Goal: Task Accomplishment & Management: Manage account settings

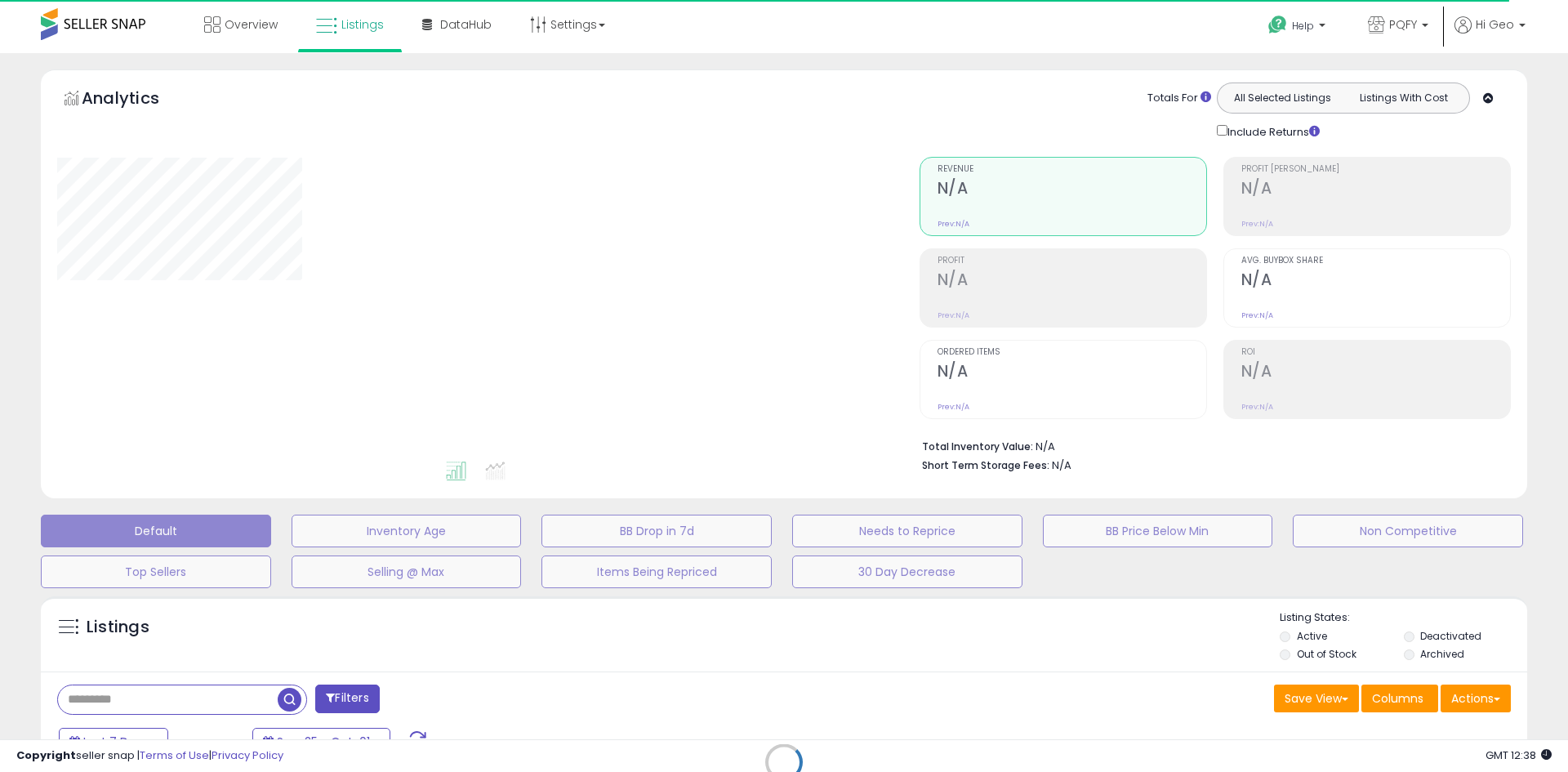
select select "**"
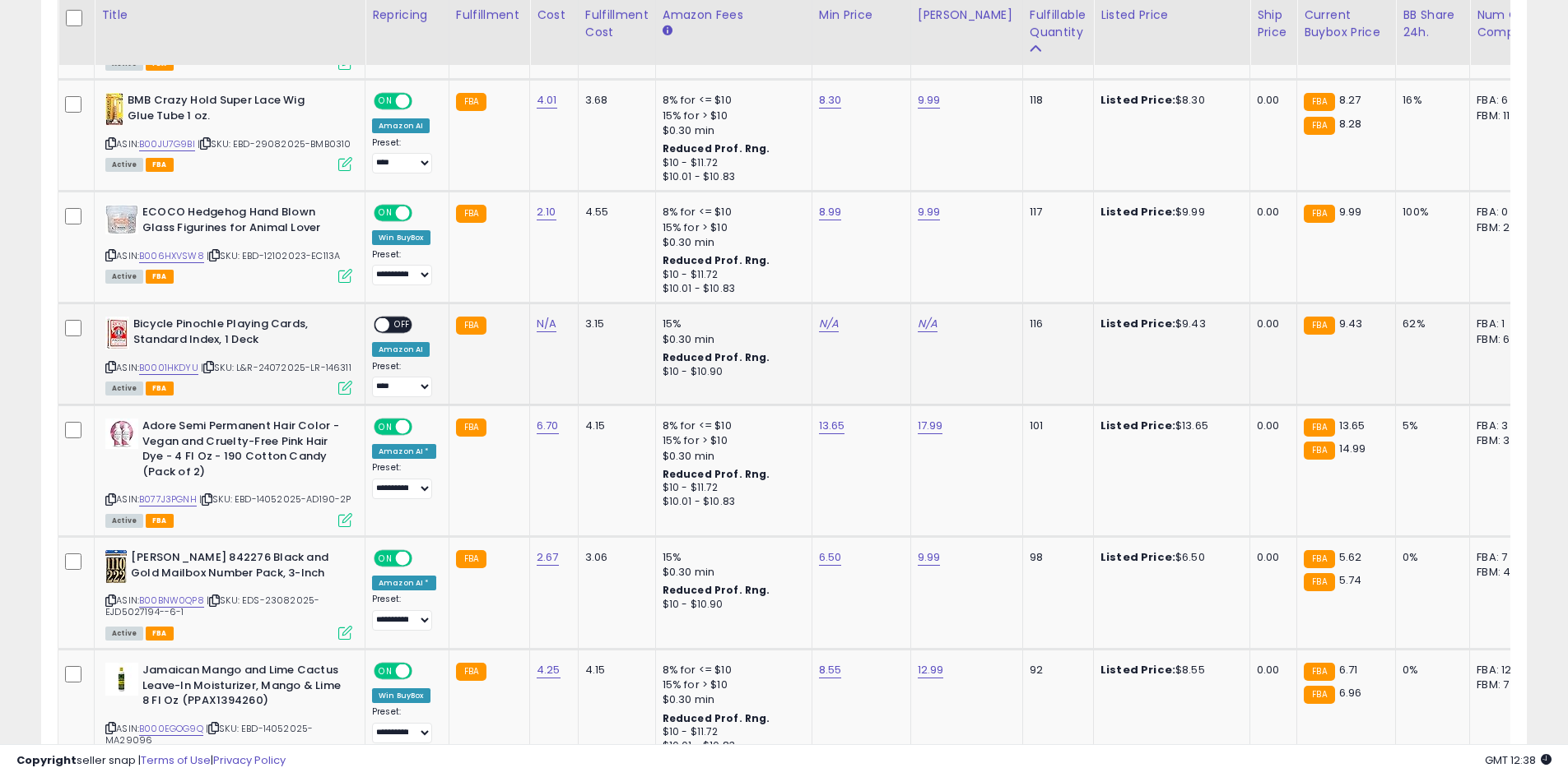
scroll to position [2111, 0]
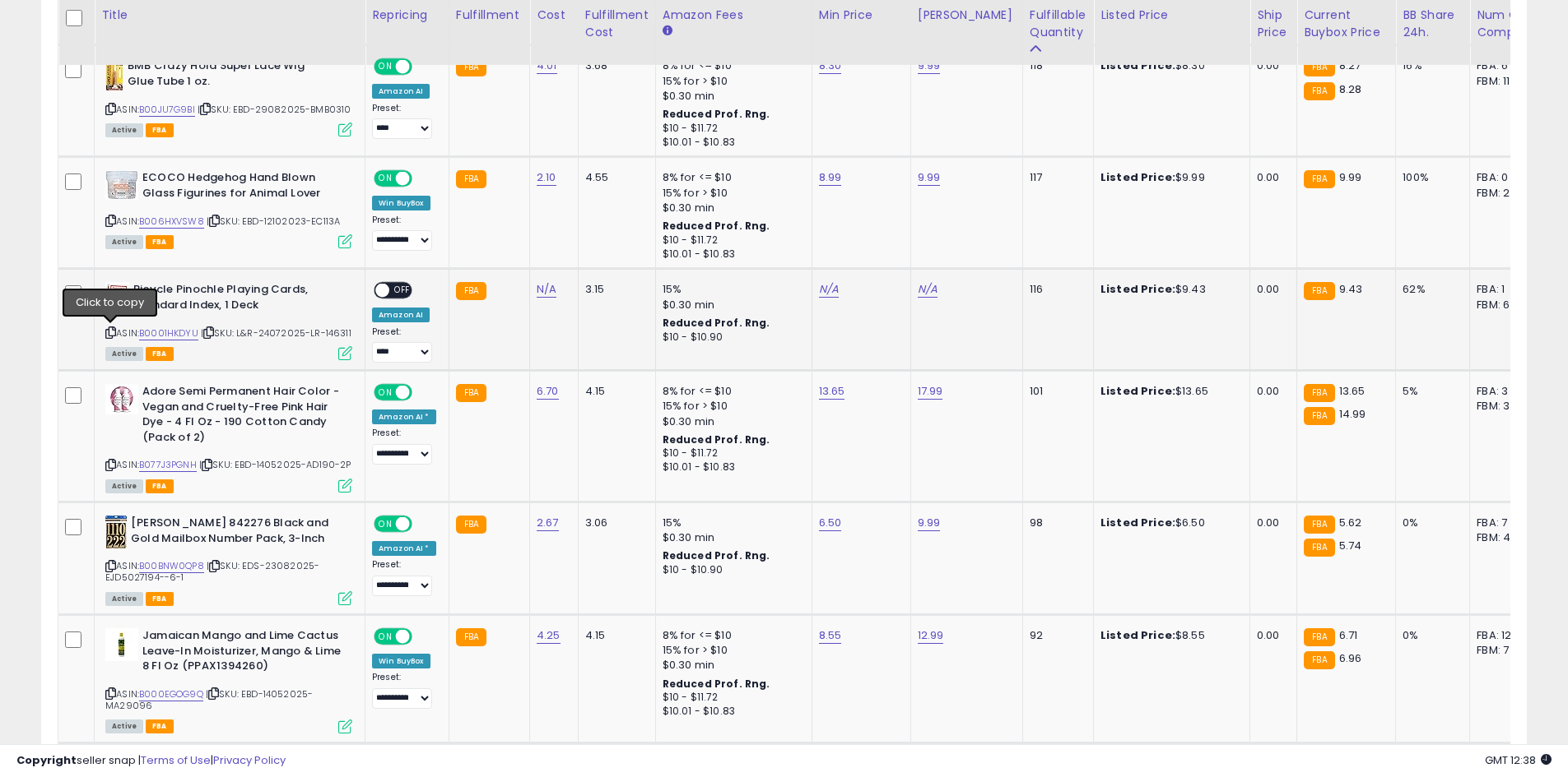
click at [111, 328] on icon at bounding box center [110, 332] width 11 height 9
click at [112, 331] on icon at bounding box center [110, 332] width 11 height 9
click at [549, 291] on link "N/A" at bounding box center [546, 289] width 20 height 16
type input "*"
click button "submit" at bounding box center [588, 247] width 28 height 25
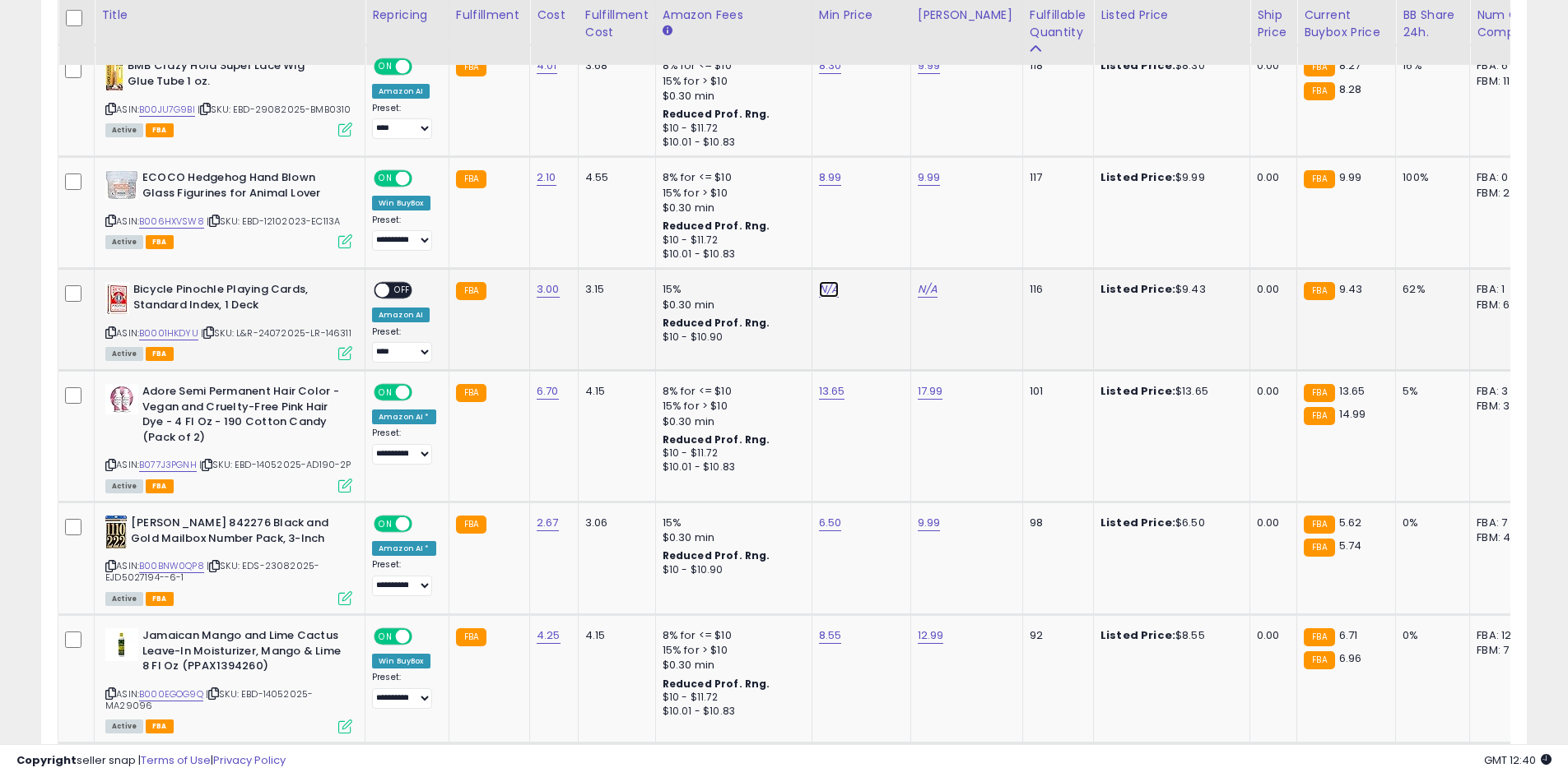
click at [820, 284] on link "N/A" at bounding box center [828, 289] width 20 height 16
click at [788, 251] on input "number" at bounding box center [776, 248] width 146 height 28
click at [803, 254] on input "number" at bounding box center [776, 248] width 146 height 28
type input "****"
click button "submit" at bounding box center [869, 247] width 28 height 25
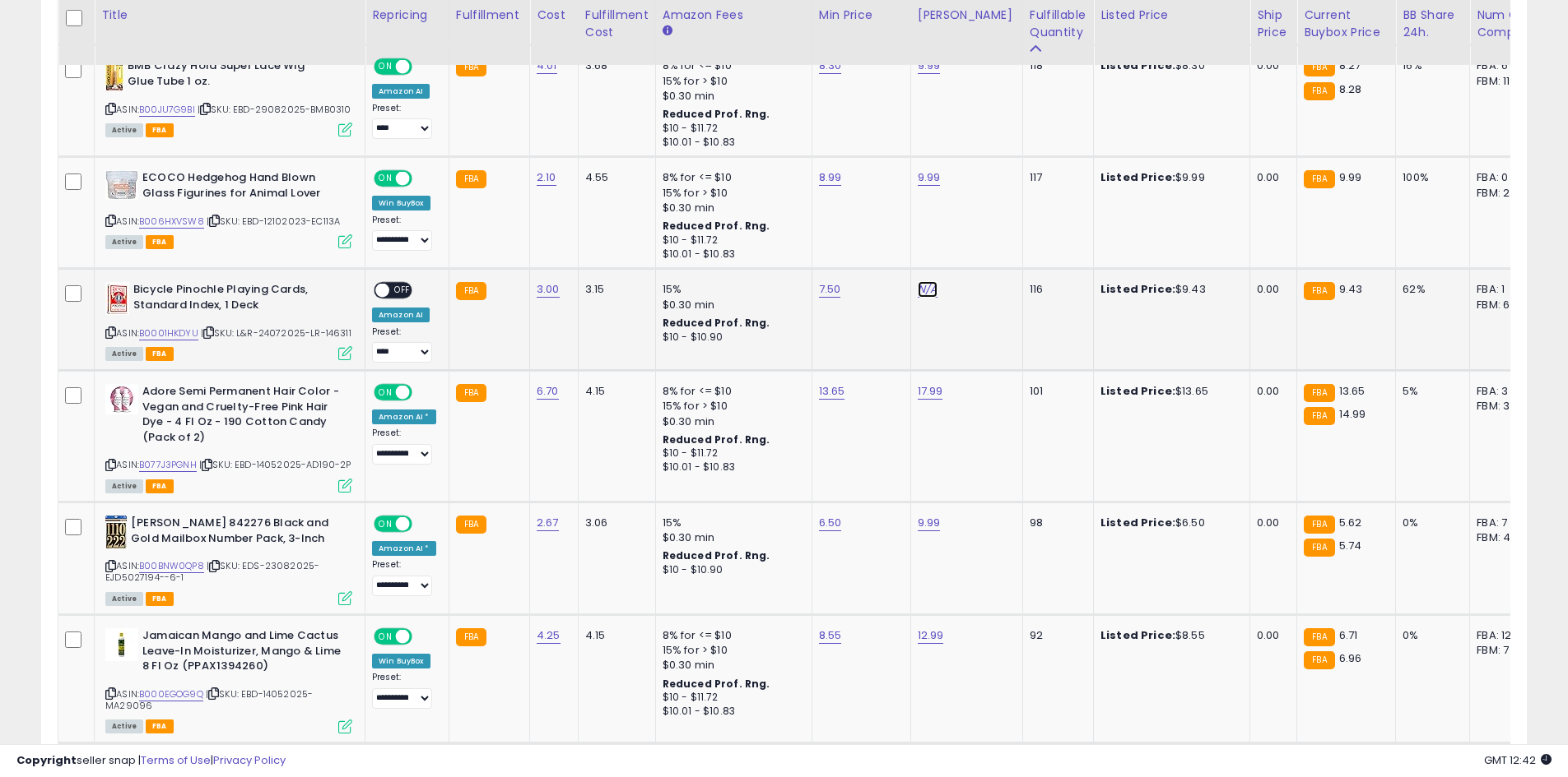
click at [927, 290] on link "N/A" at bounding box center [928, 289] width 20 height 16
type input "****"
click button "submit" at bounding box center [967, 247] width 28 height 25
click at [400, 292] on span "OFF" at bounding box center [402, 291] width 26 height 14
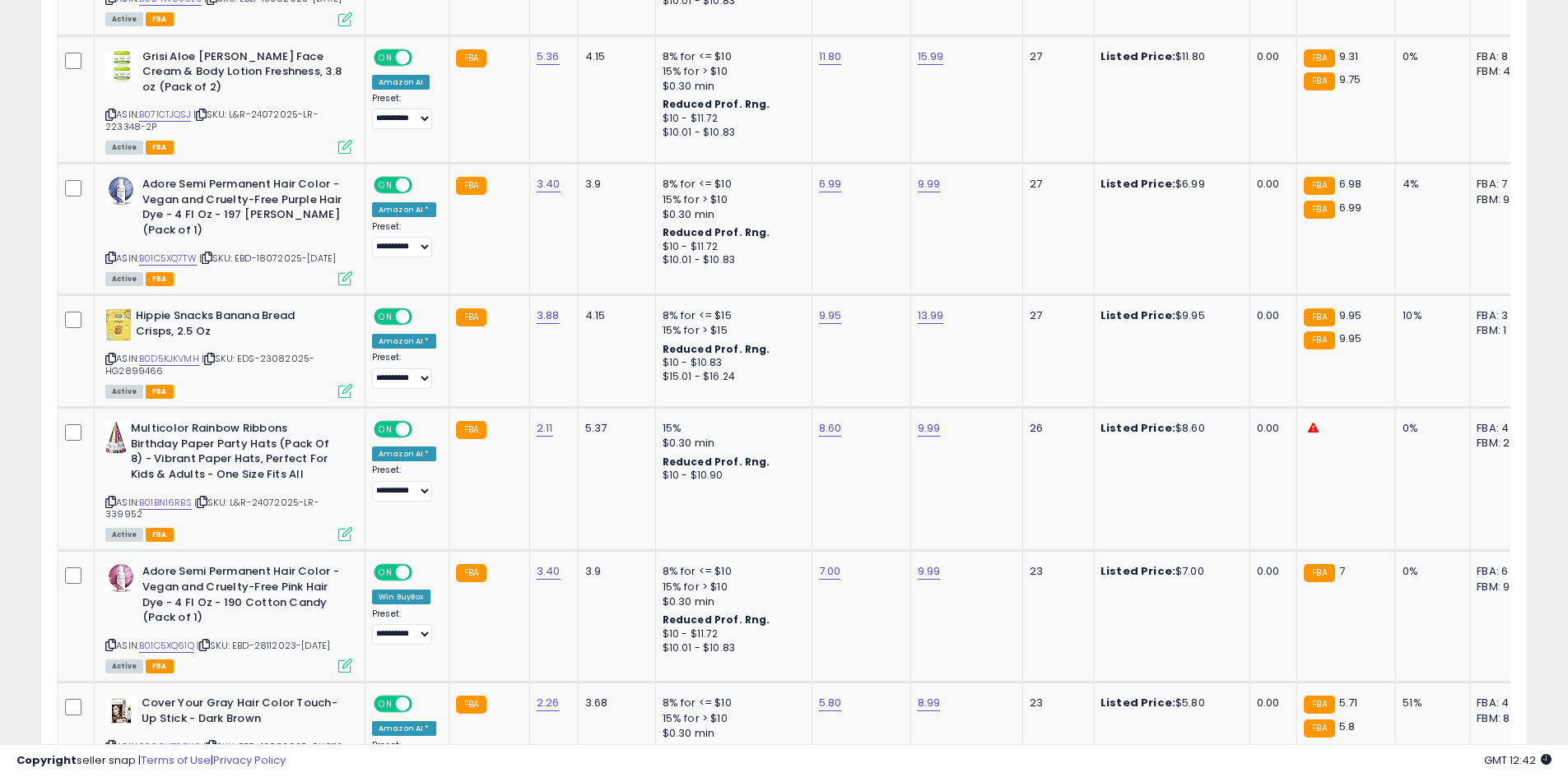
scroll to position [6467, 0]
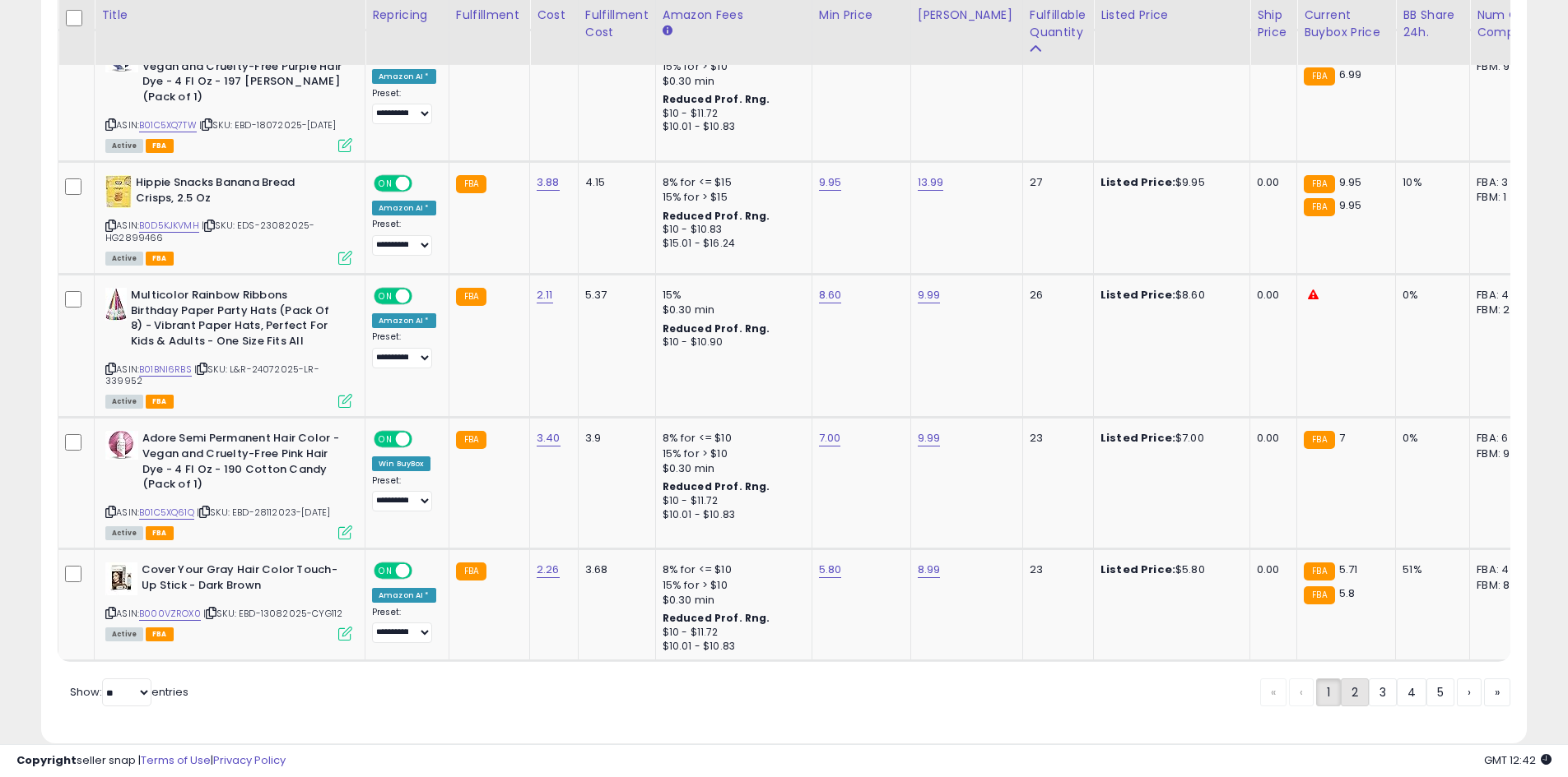
click at [1346, 679] on link "2" at bounding box center [1354, 692] width 28 height 28
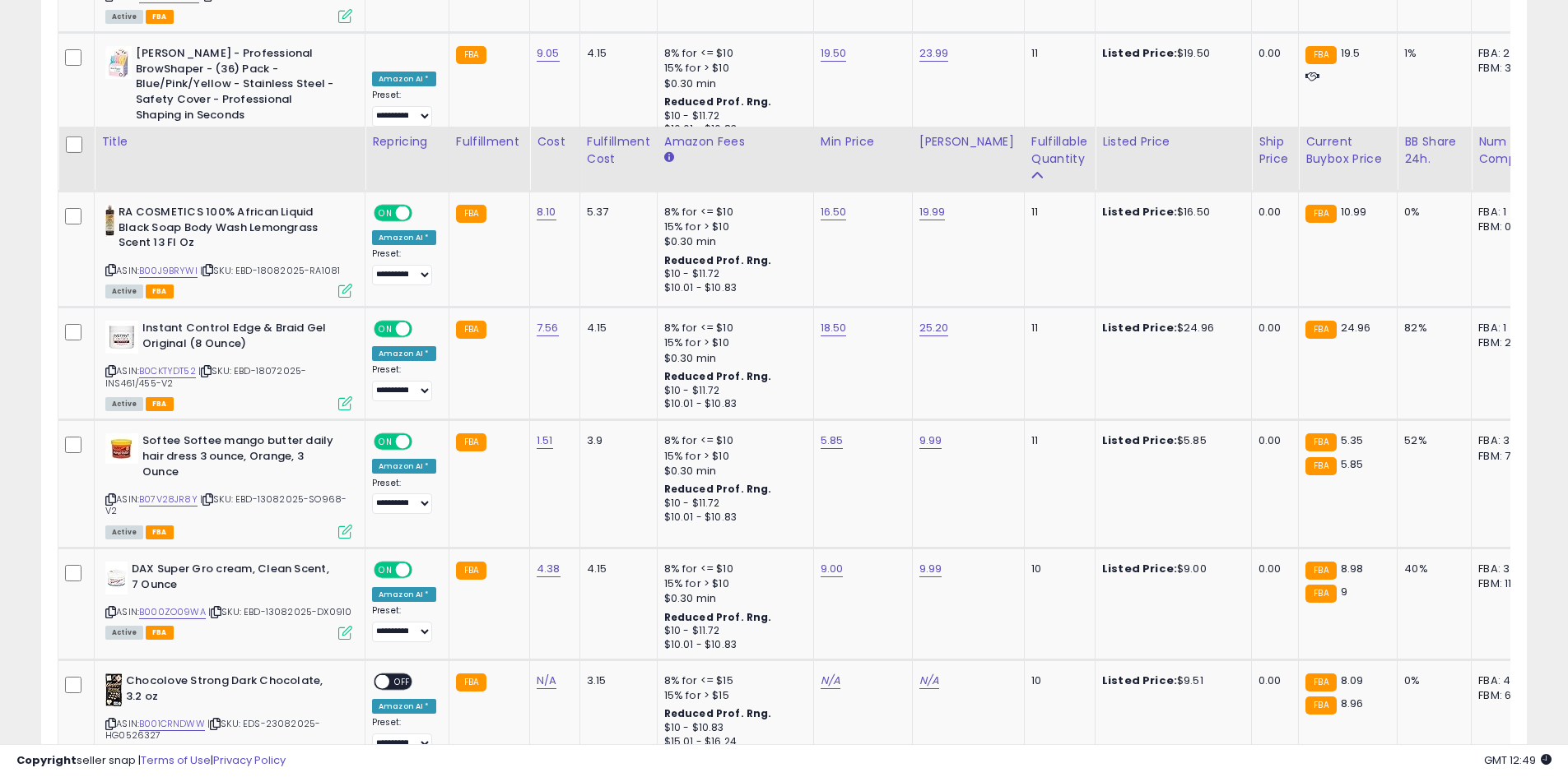
scroll to position [2930, 0]
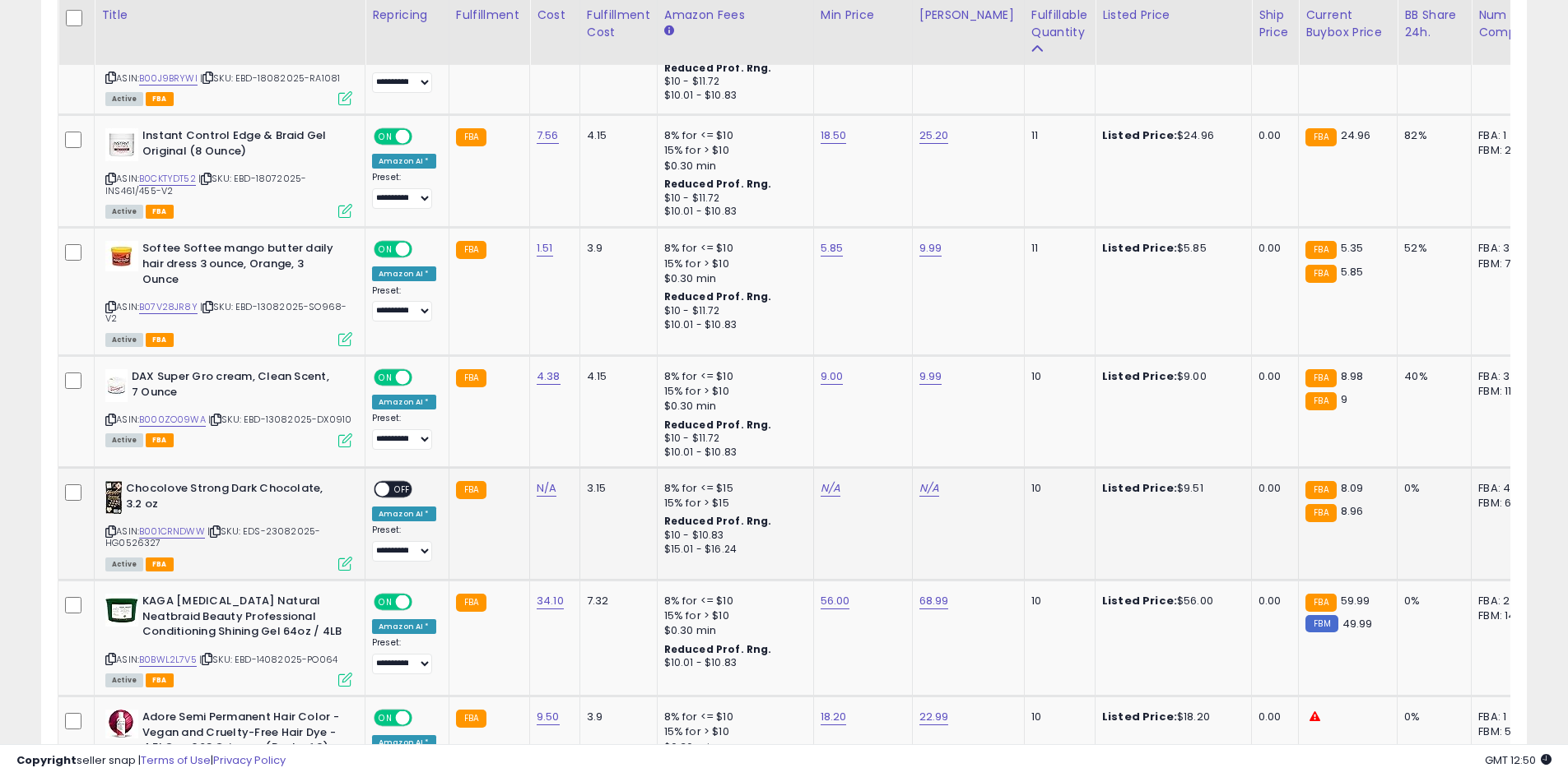
click at [105, 528] on icon at bounding box center [110, 531] width 11 height 9
click at [537, 480] on link "N/A" at bounding box center [546, 488] width 20 height 16
type input "****"
click button "submit" at bounding box center [588, 417] width 28 height 25
click at [821, 480] on link "N/A" at bounding box center [830, 488] width 20 height 16
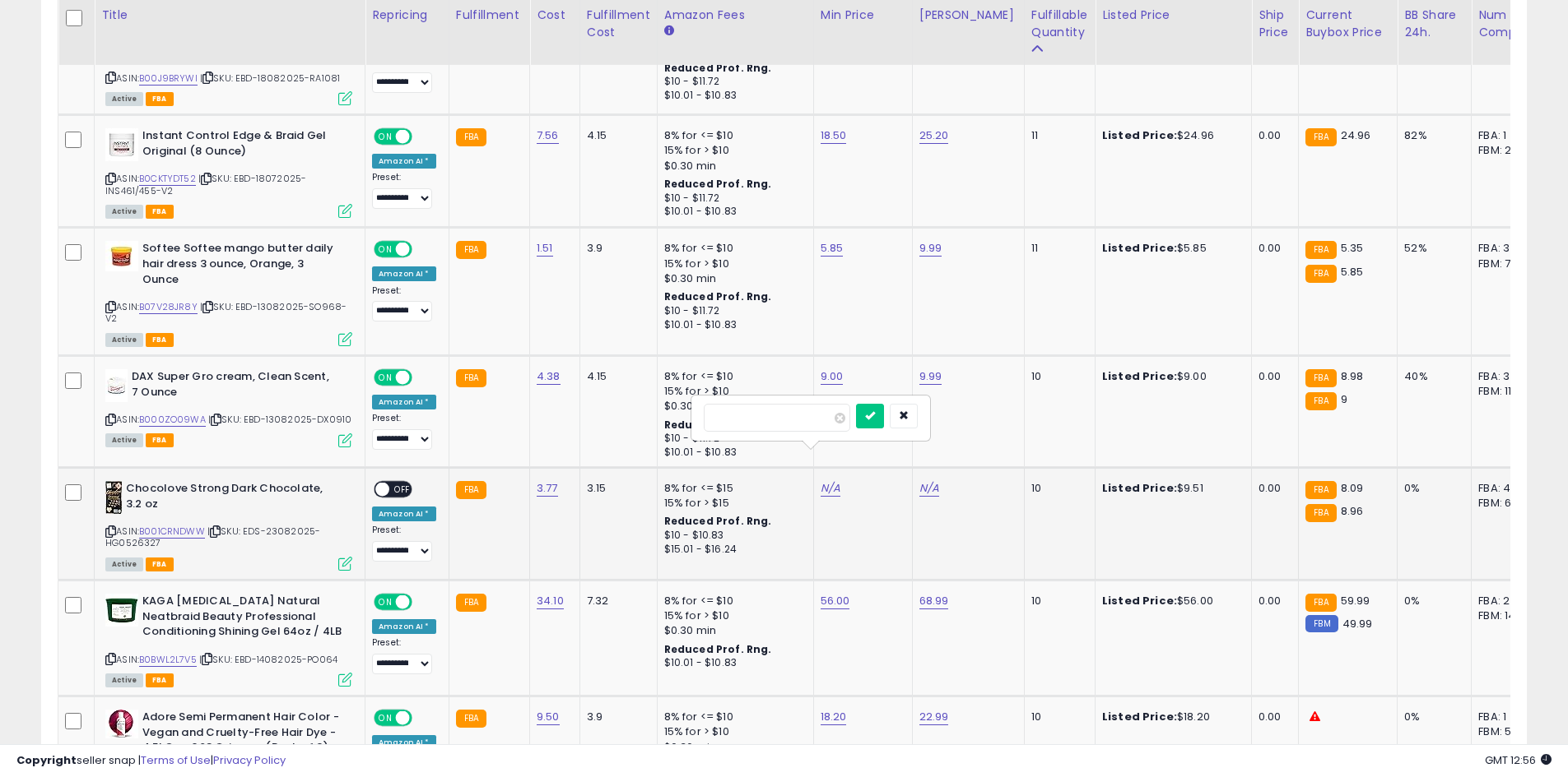
click at [740, 412] on input "number" at bounding box center [777, 418] width 146 height 28
type input "***"
click button "submit" at bounding box center [870, 417] width 28 height 25
click at [919, 480] on link "N/A" at bounding box center [928, 488] width 20 height 16
click at [932, 424] on input "number" at bounding box center [875, 418] width 146 height 28
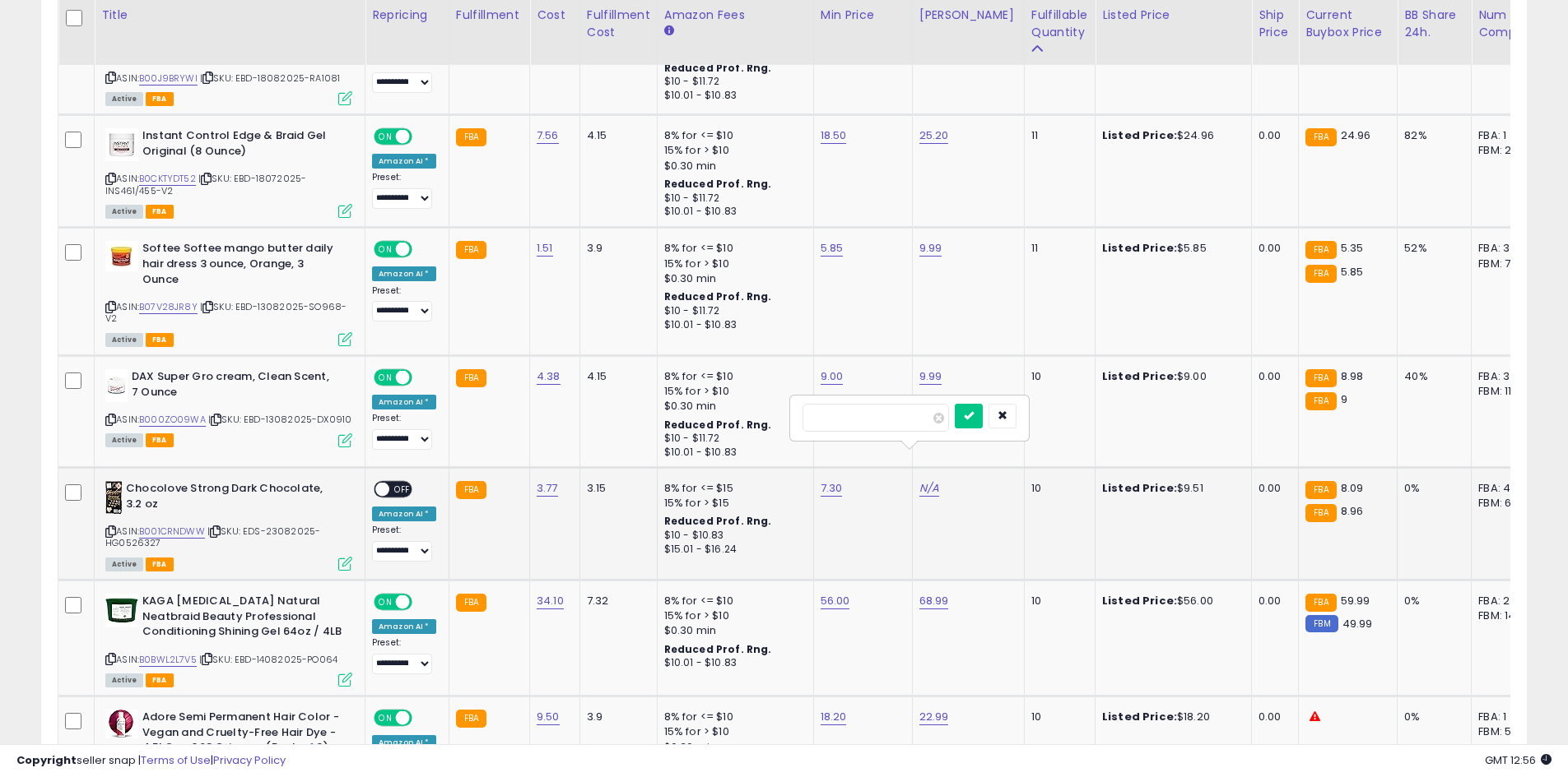
type input "****"
click button "submit" at bounding box center [968, 417] width 28 height 25
click at [401, 483] on span "OFF" at bounding box center [402, 490] width 26 height 14
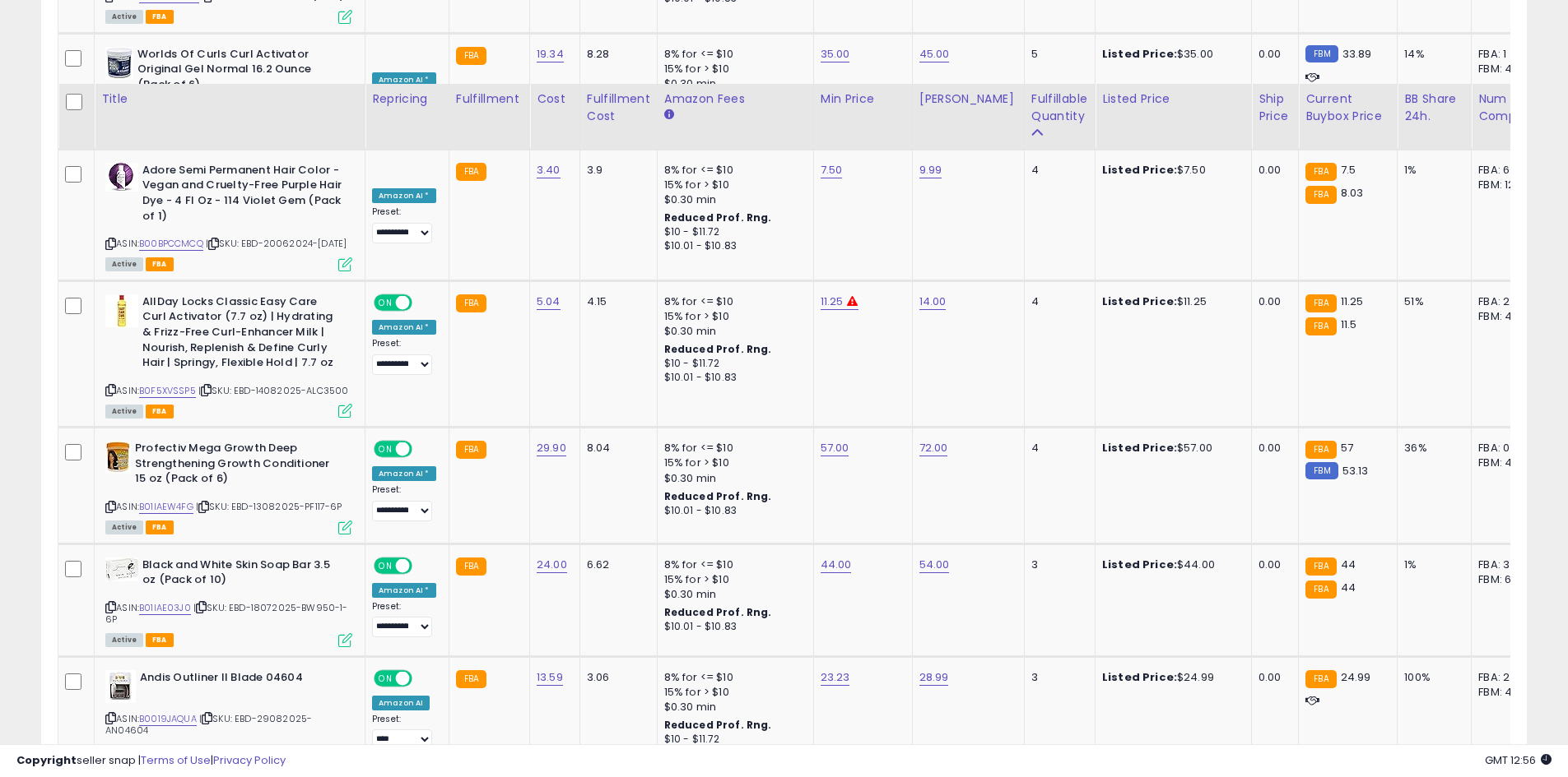
scroll to position [6588, 0]
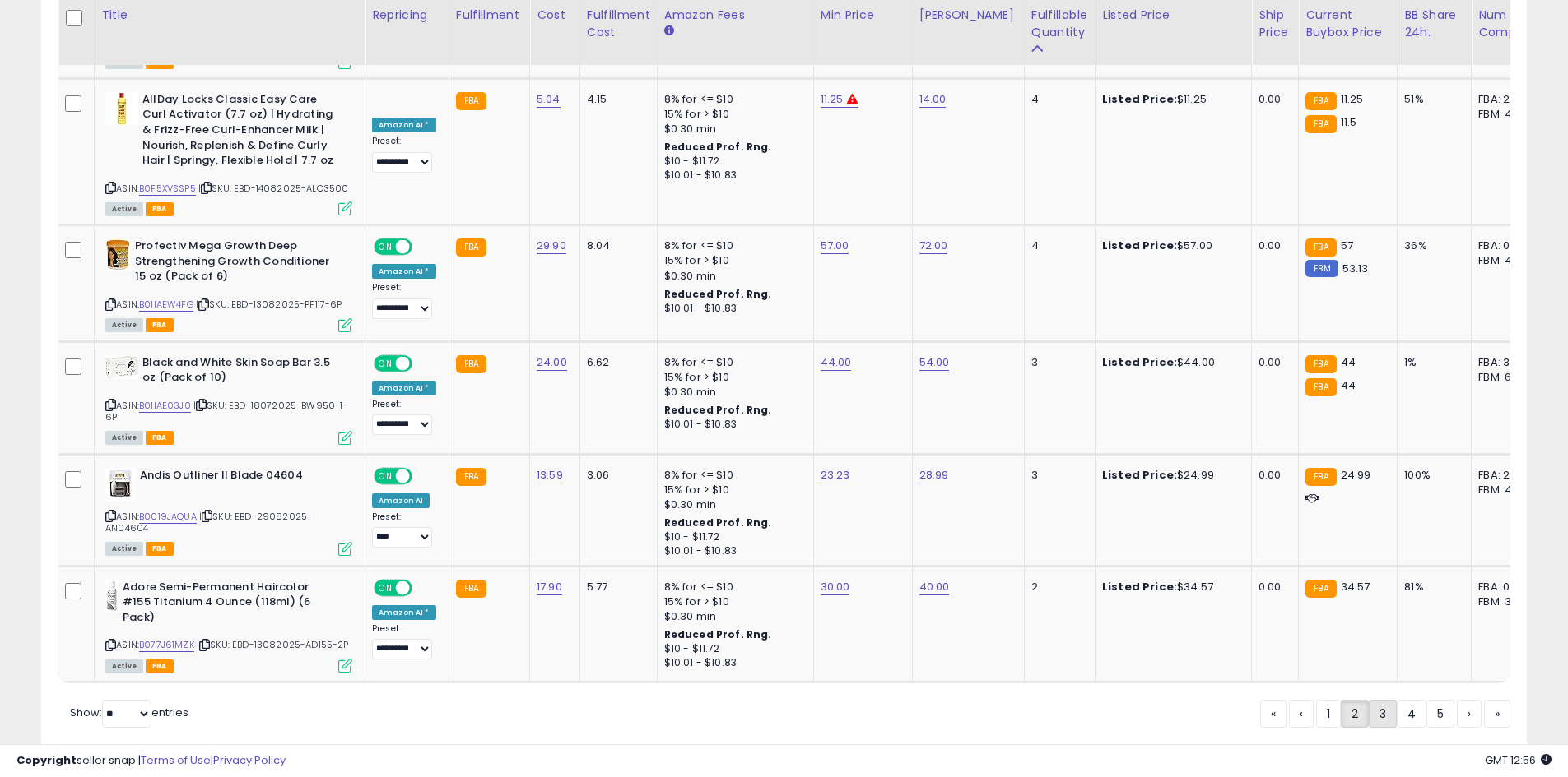
click at [1371, 700] on link "3" at bounding box center [1382, 713] width 28 height 28
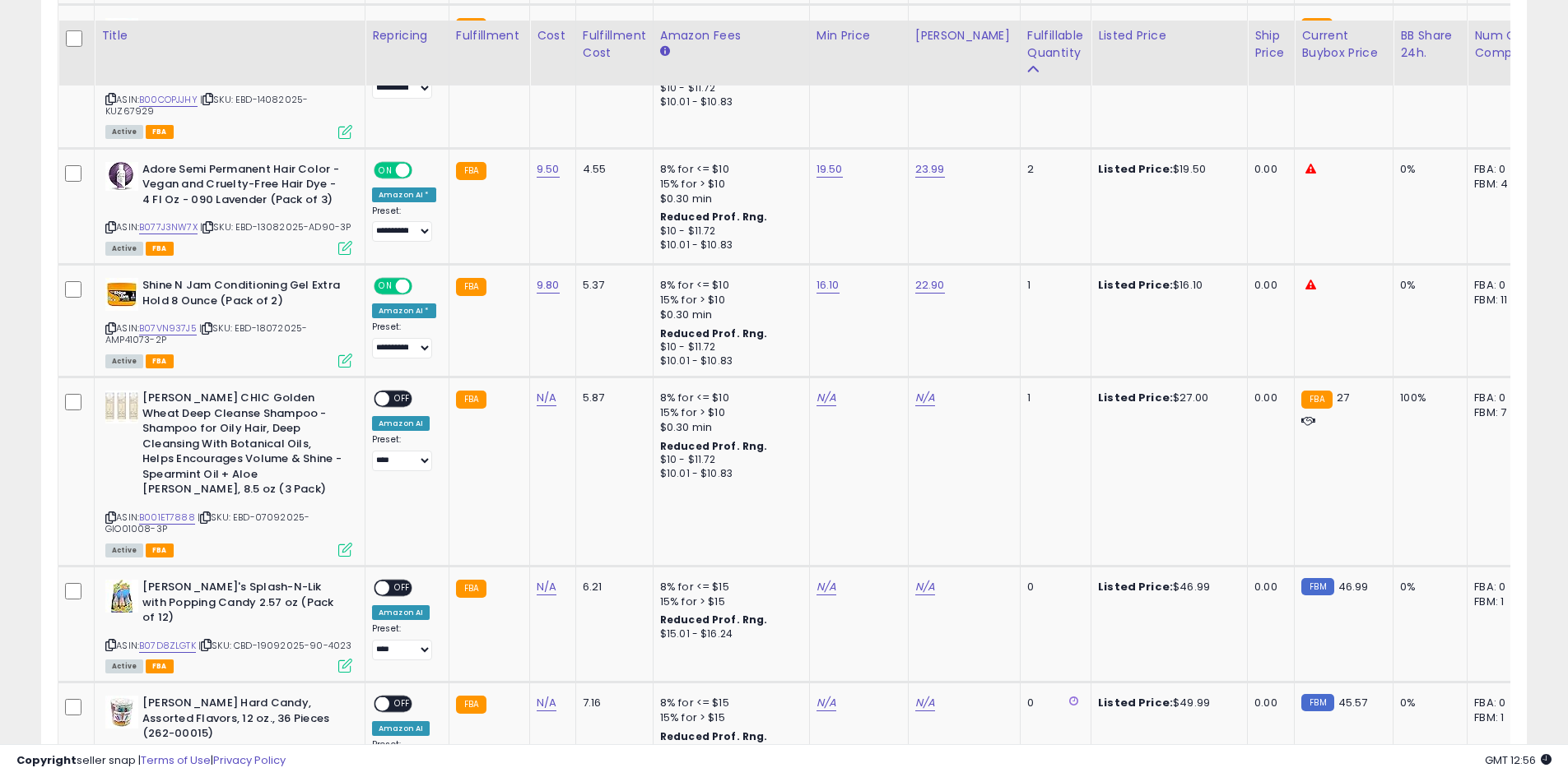
scroll to position [1010, 0]
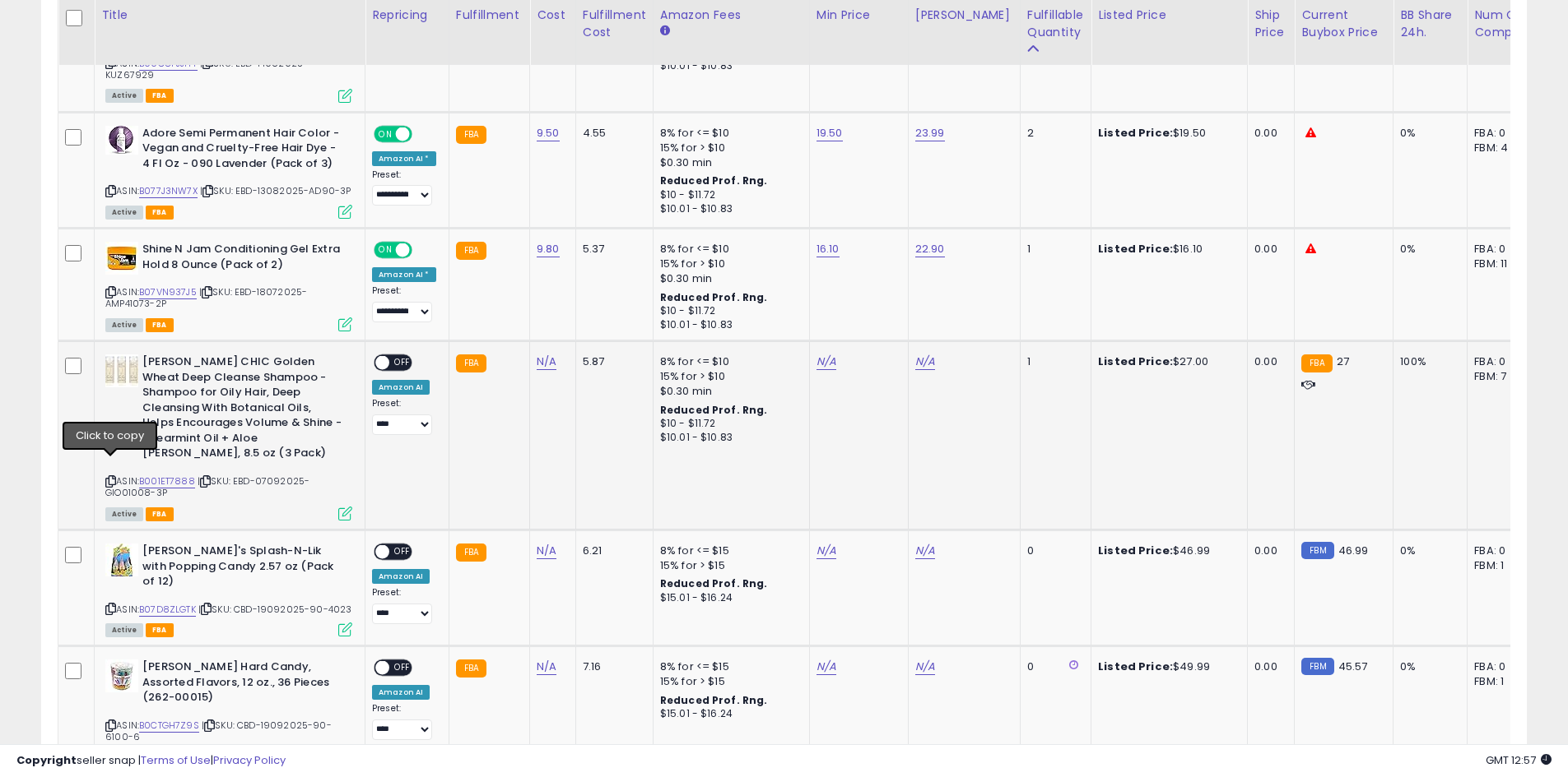
click at [110, 478] on icon at bounding box center [110, 481] width 11 height 9
click at [539, 353] on link "N/A" at bounding box center [546, 361] width 20 height 16
type input "*****"
click button "submit" at bounding box center [588, 304] width 28 height 25
click at [921, 353] on link "N/A" at bounding box center [926, 361] width 20 height 16
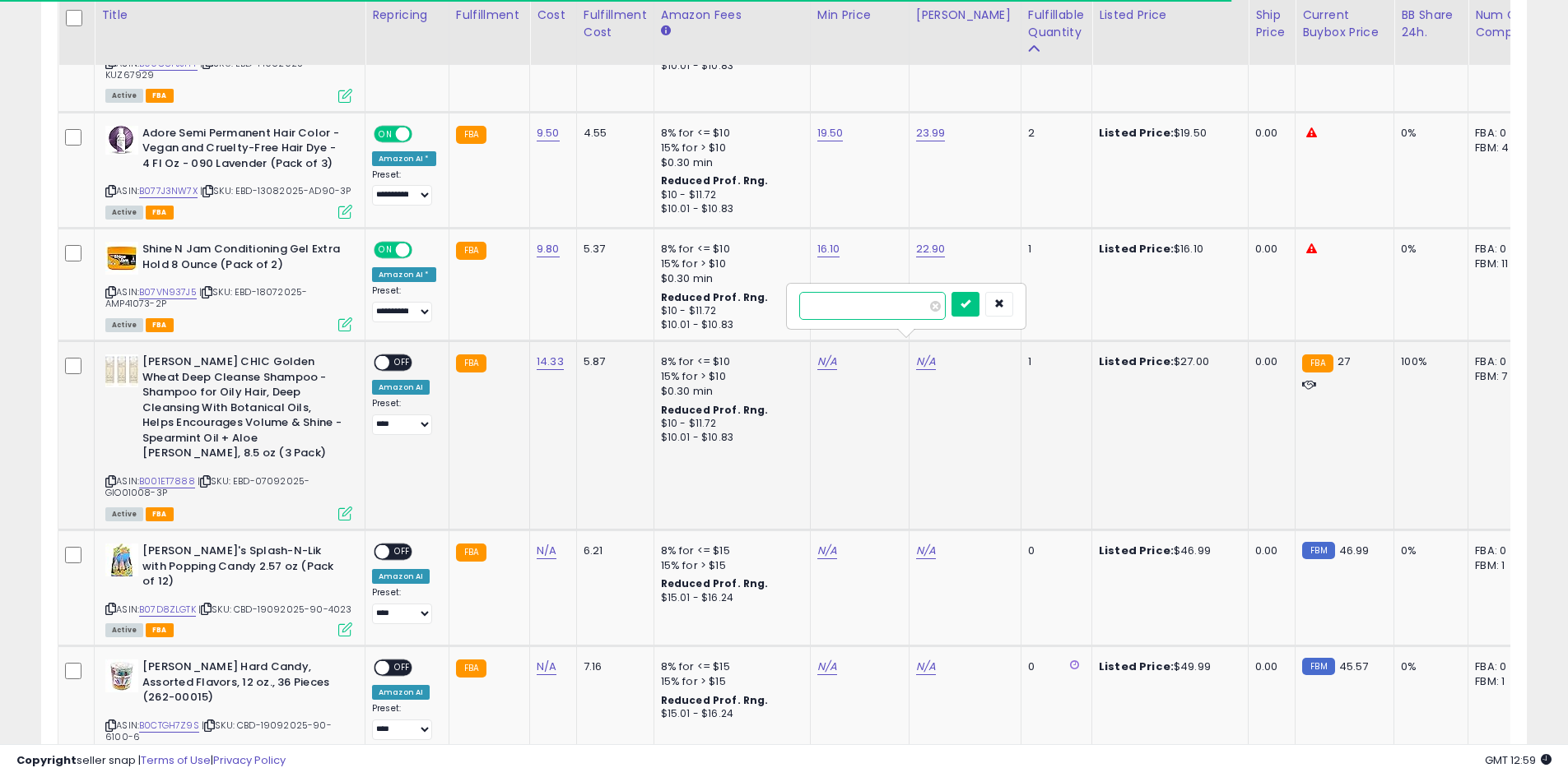
click at [912, 311] on input "number" at bounding box center [873, 305] width 146 height 28
type input "*****"
click button "submit" at bounding box center [965, 304] width 28 height 25
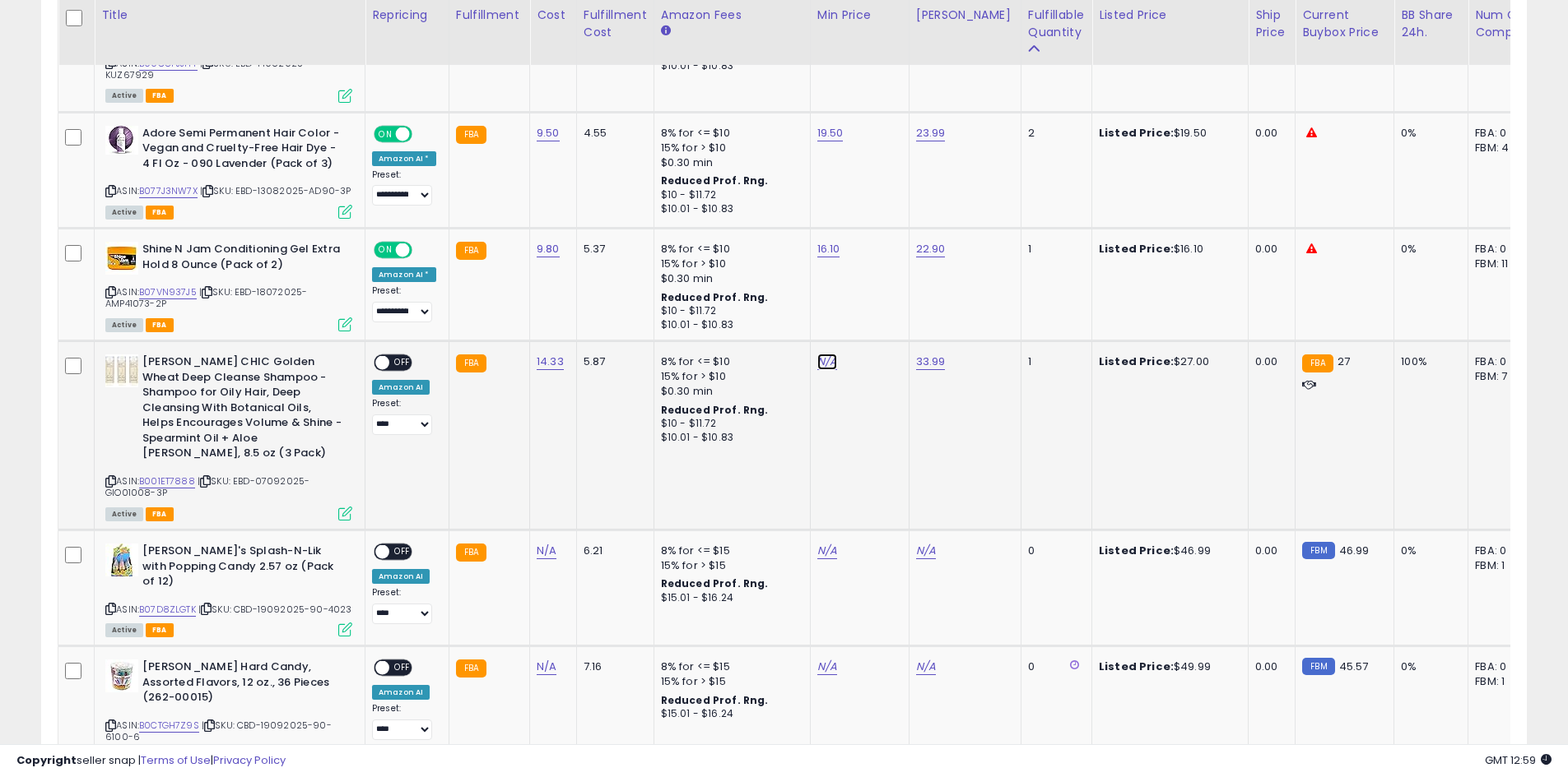
click at [817, 353] on link "N/A" at bounding box center [826, 361] width 20 height 16
click at [786, 300] on input "number" at bounding box center [773, 305] width 146 height 28
type input "****"
click button "submit" at bounding box center [866, 304] width 28 height 25
click at [389, 356] on span "OFF" at bounding box center [402, 363] width 26 height 14
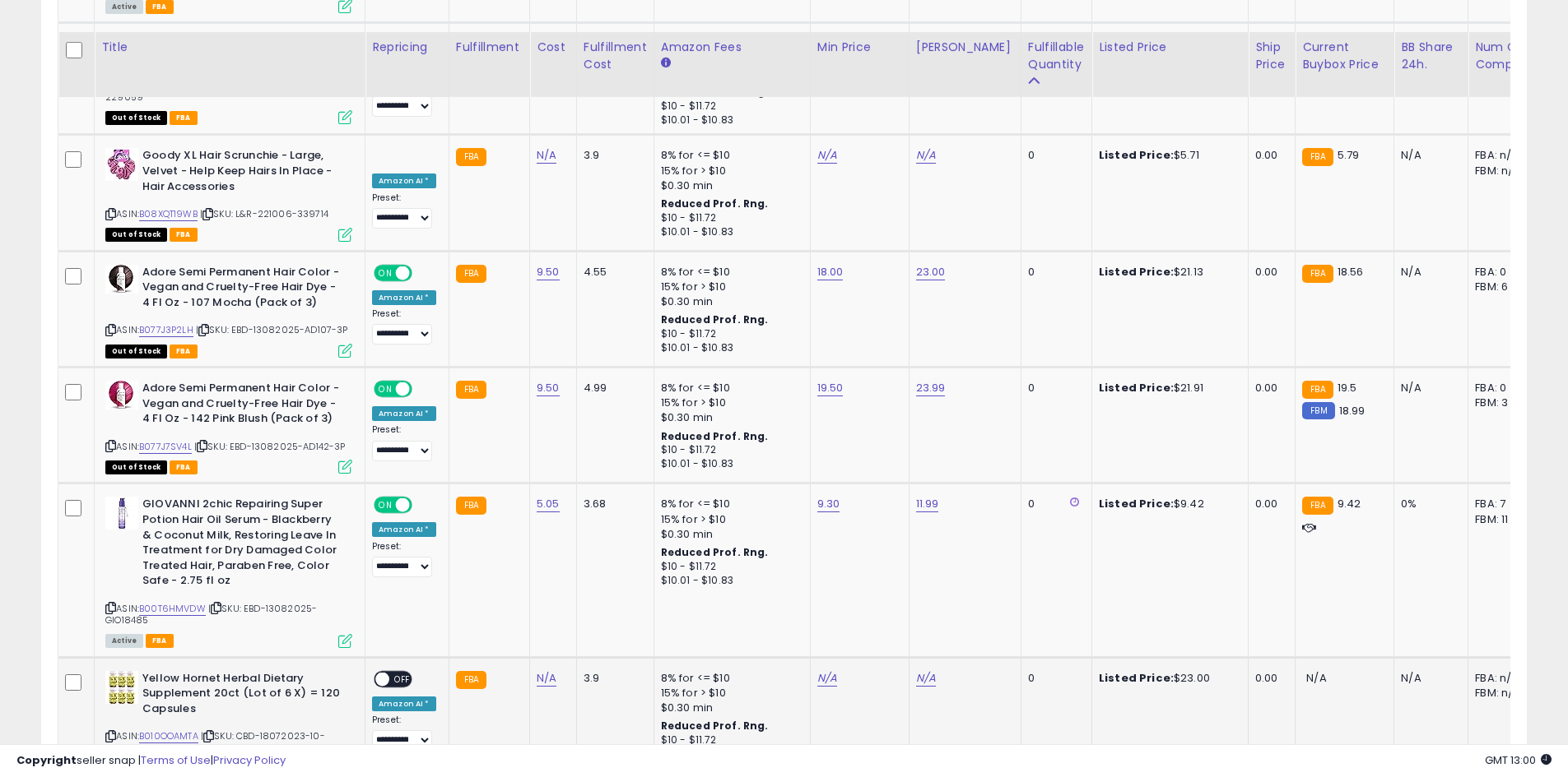
scroll to position [6857, 0]
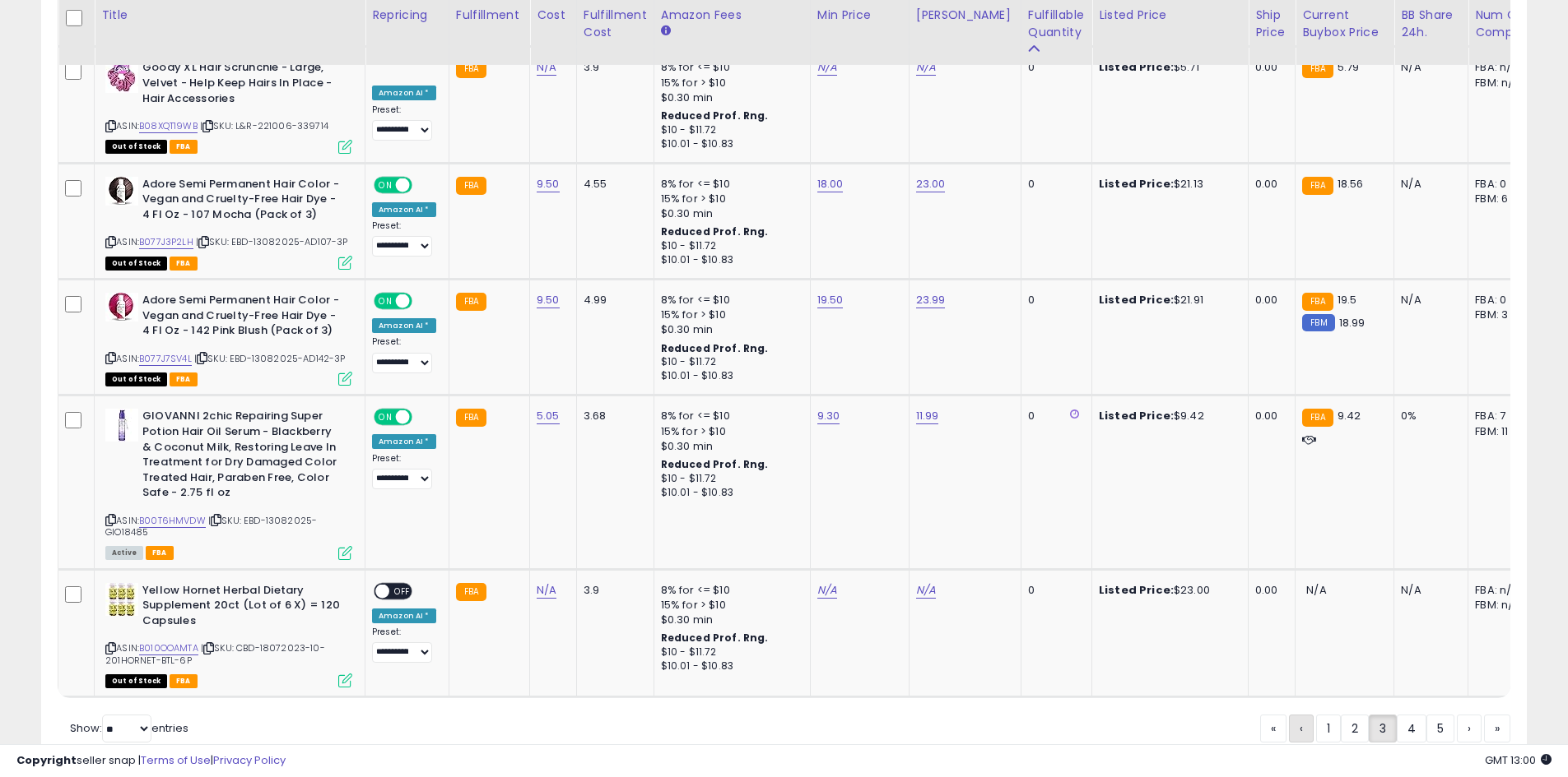
click at [1299, 714] on link "‹" at bounding box center [1301, 728] width 25 height 28
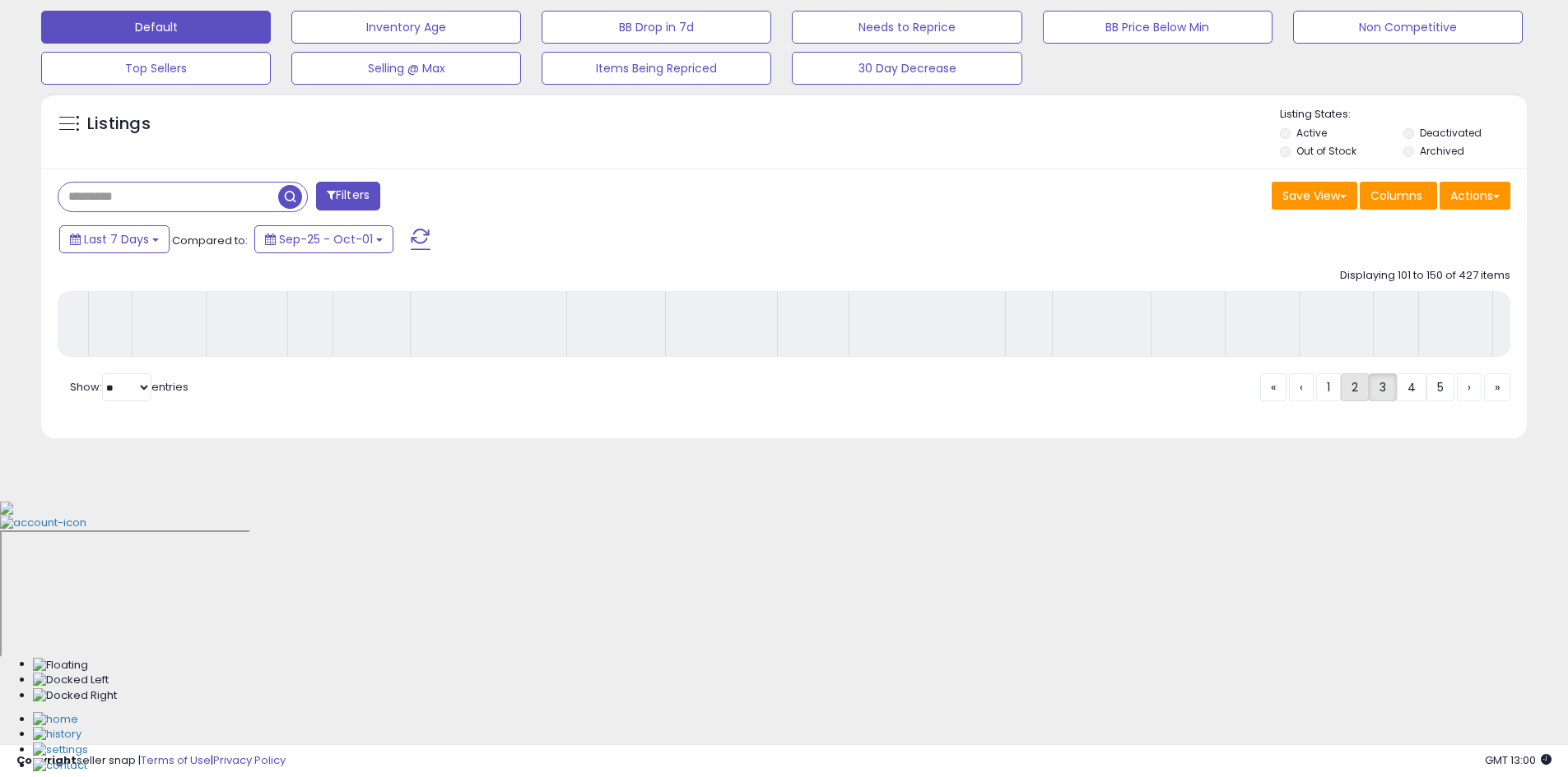
scroll to position [243, 0]
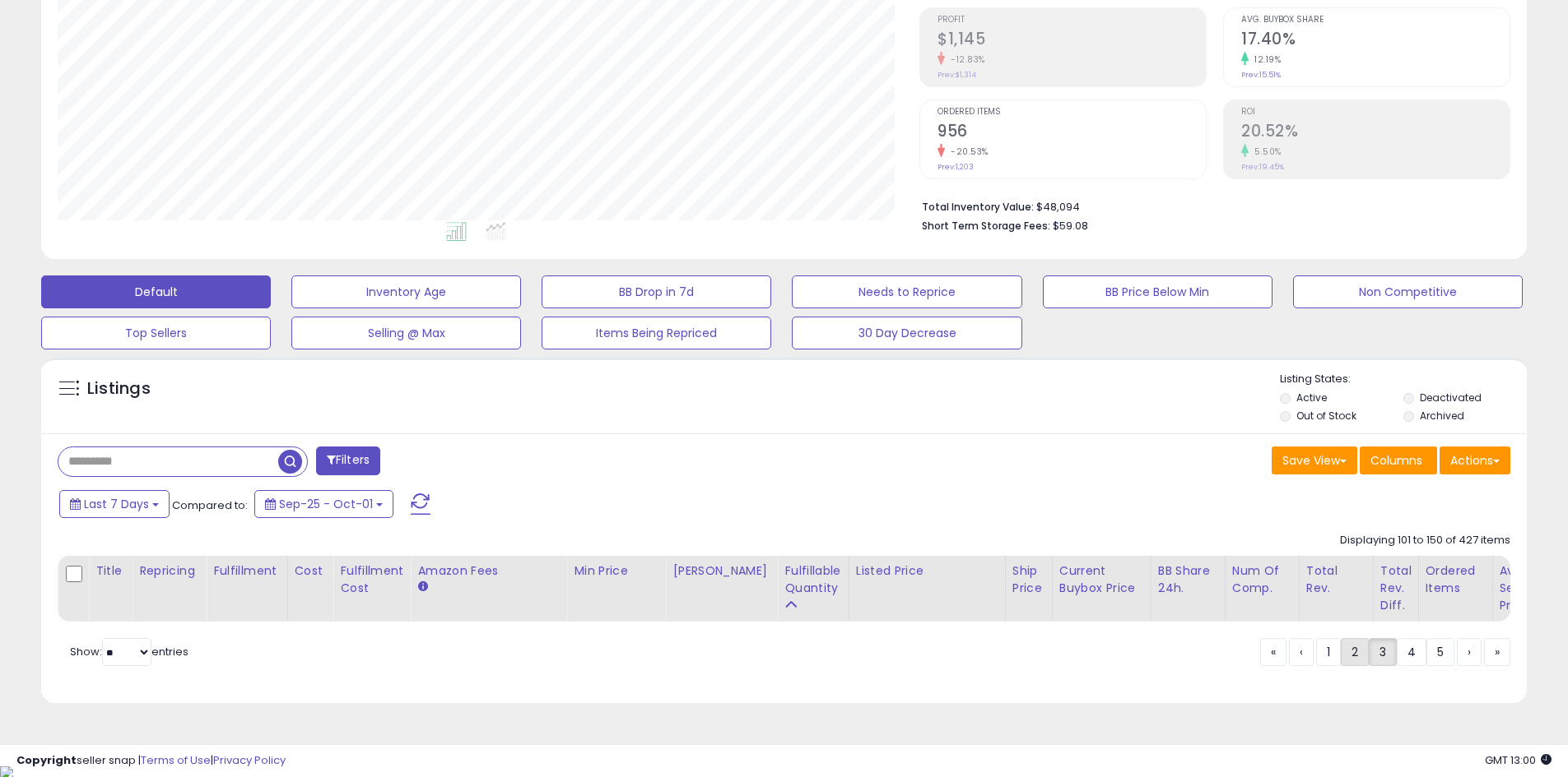
click at [1343, 657] on link "2" at bounding box center [1354, 652] width 28 height 28
click at [1327, 664] on link "1" at bounding box center [1328, 652] width 25 height 28
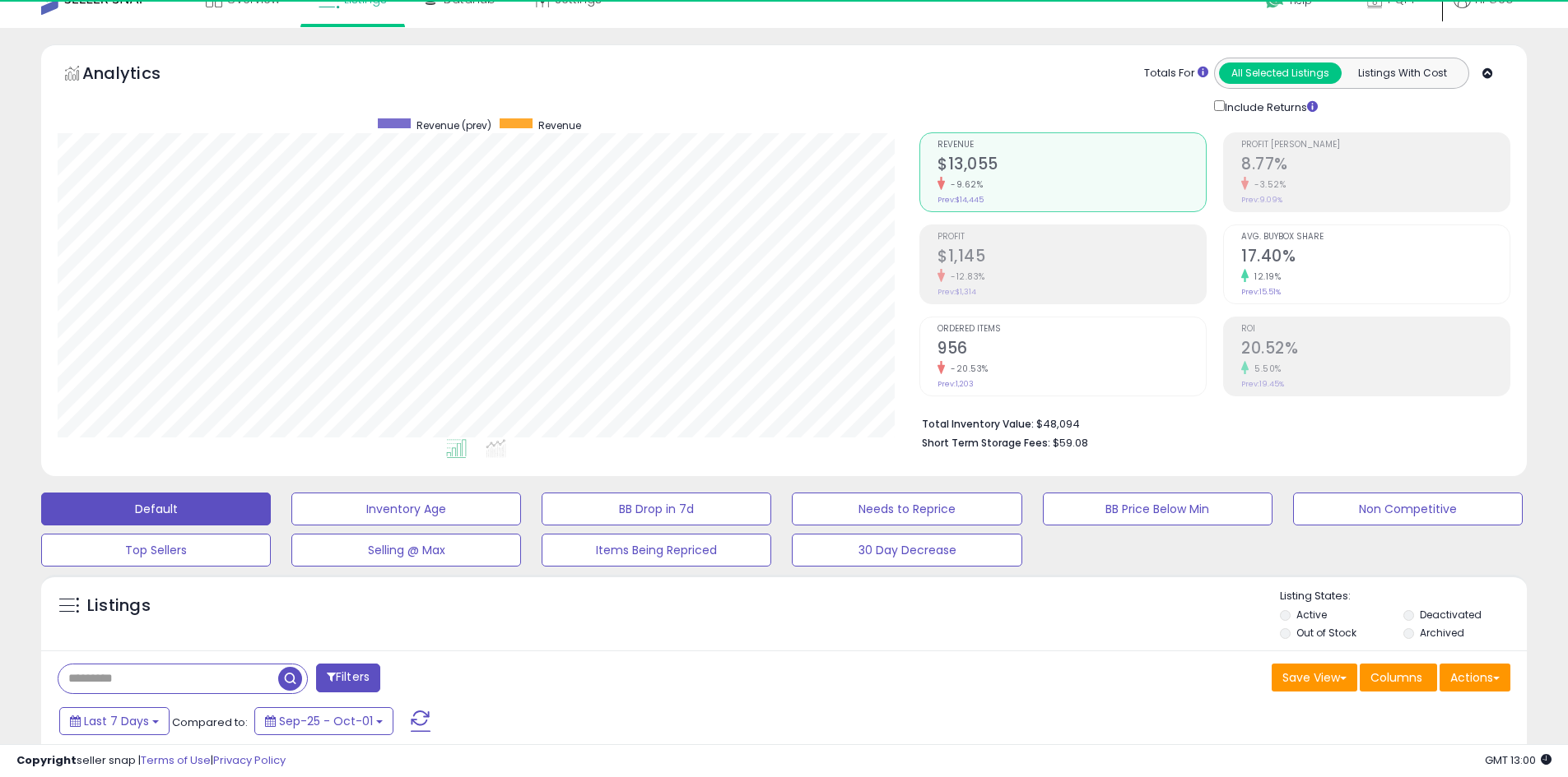
scroll to position [576, 0]
